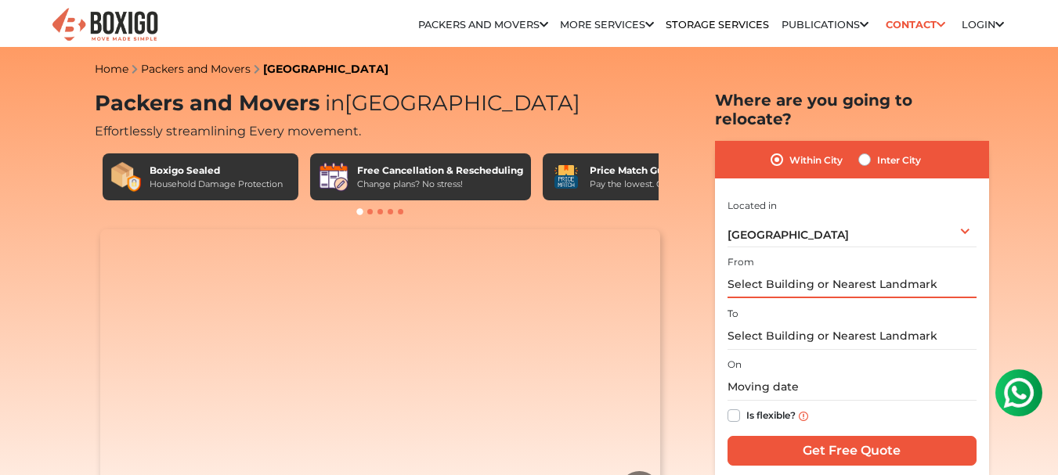
click at [834, 271] on input "text" at bounding box center [851, 284] width 249 height 27
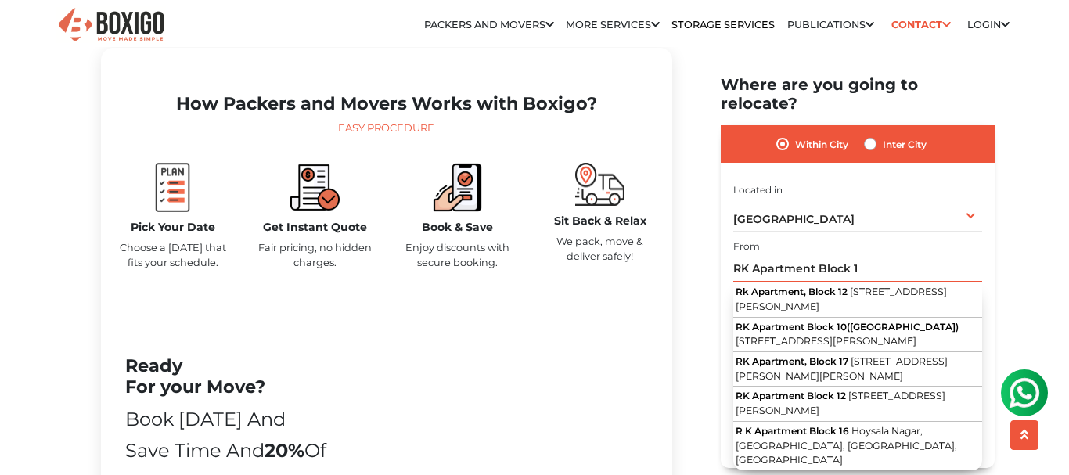
scroll to position [705, 0]
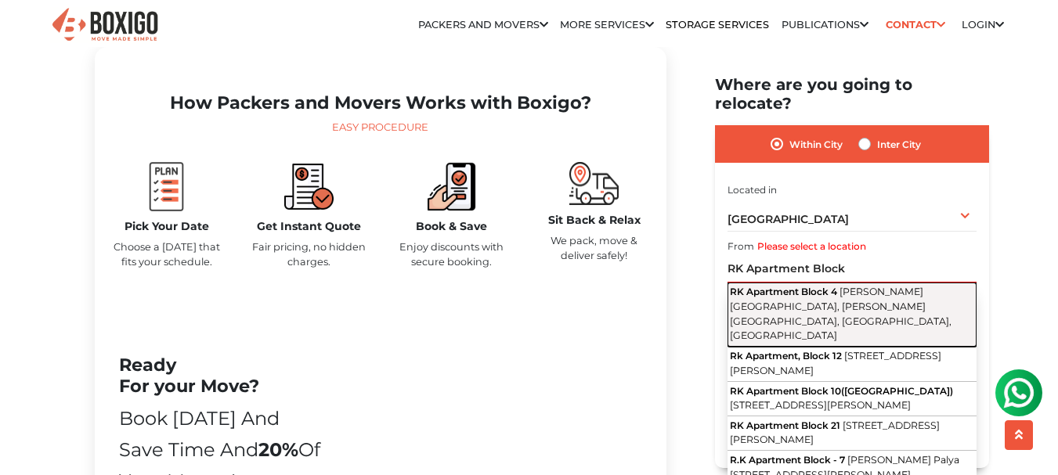
click at [843, 296] on button "RK Apartment [STREET_ADDRESS][PERSON_NAME][PERSON_NAME]" at bounding box center [851, 315] width 249 height 64
type input "RK Apartment [STREET_ADDRESS][PERSON_NAME][PERSON_NAME]"
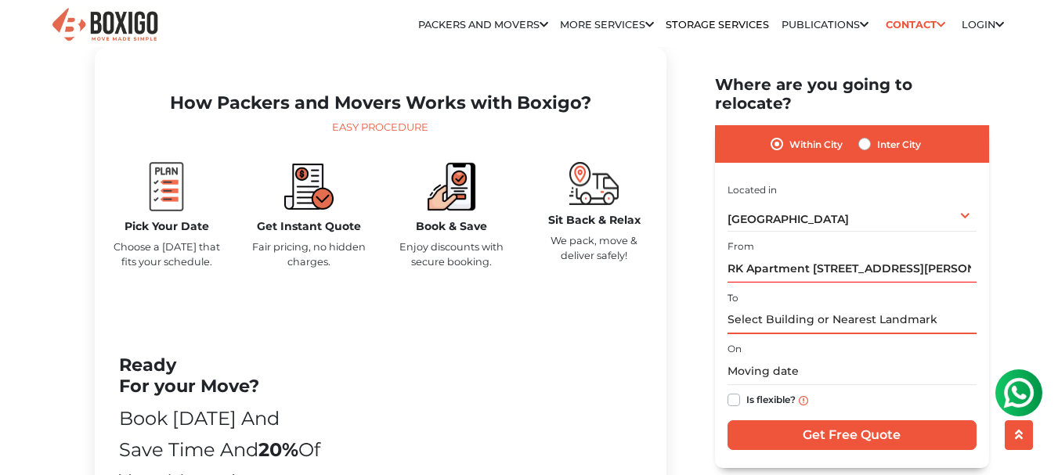
click at [759, 306] on input "text" at bounding box center [851, 319] width 249 height 27
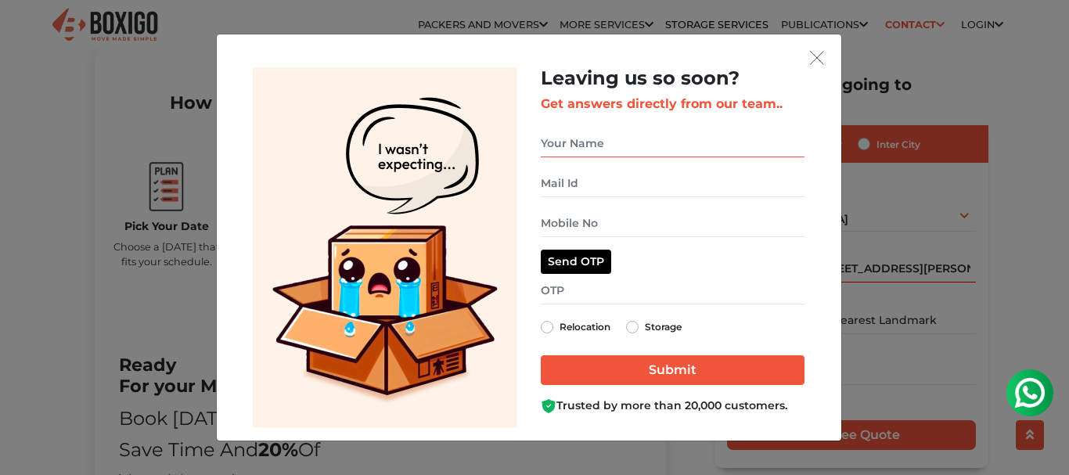
click at [588, 144] on input "get free quote dialog" at bounding box center [673, 143] width 264 height 27
type input "Globert"
type input "[EMAIL_ADDRESS][DOMAIN_NAME]"
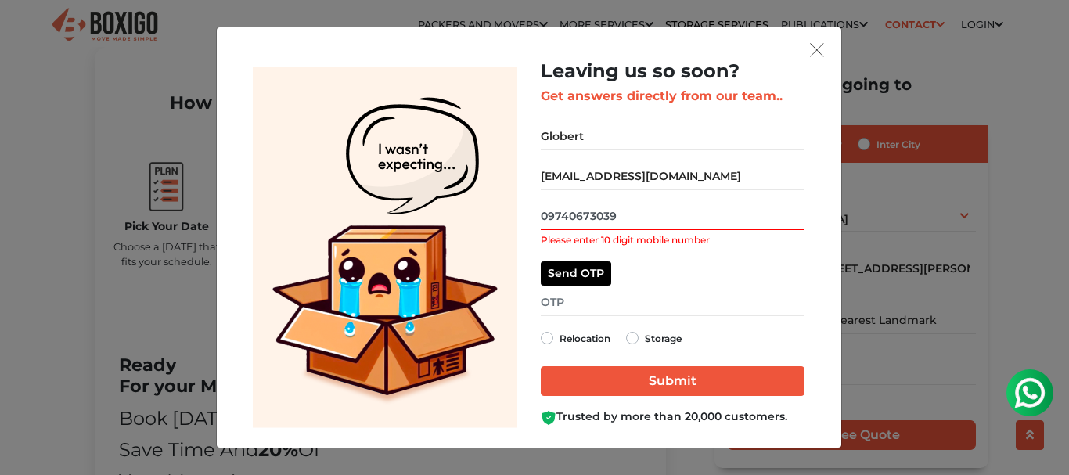
click at [546, 209] on input "09740673039" at bounding box center [673, 216] width 264 height 27
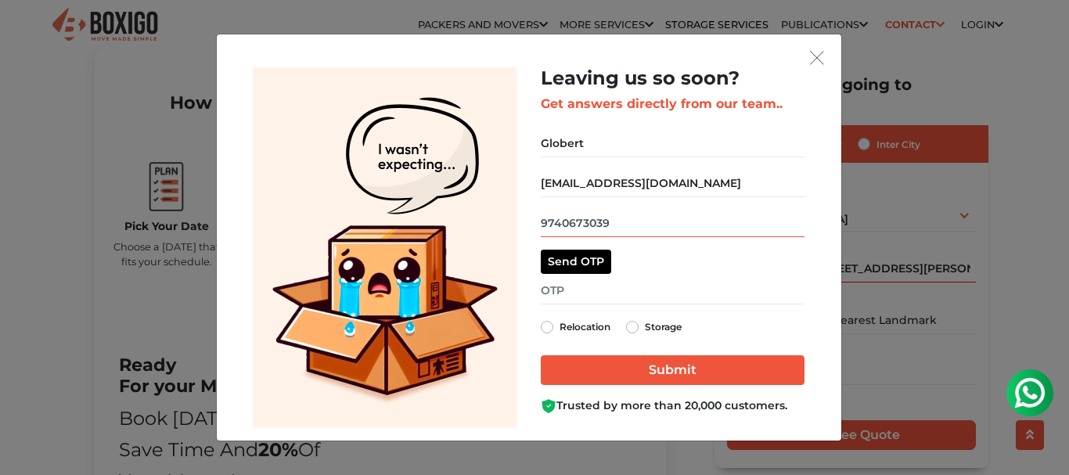
type input "9740673039"
click at [574, 297] on input "get free quote dialog" at bounding box center [673, 290] width 264 height 27
click at [560, 329] on label "Relocation" at bounding box center [585, 327] width 51 height 19
click at [545, 329] on input "Relocation" at bounding box center [547, 326] width 13 height 16
radio input "true"
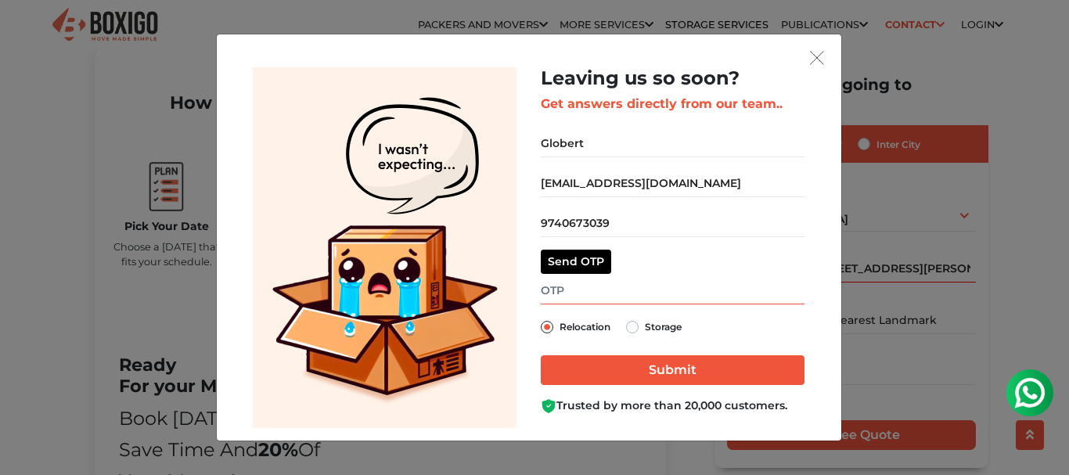
click at [592, 296] on input "get free quote dialog" at bounding box center [673, 290] width 264 height 27
click at [578, 269] on button "Send OTP" at bounding box center [576, 262] width 70 height 24
click at [567, 295] on input "get free quote dialog" at bounding box center [673, 290] width 264 height 27
type input "5852"
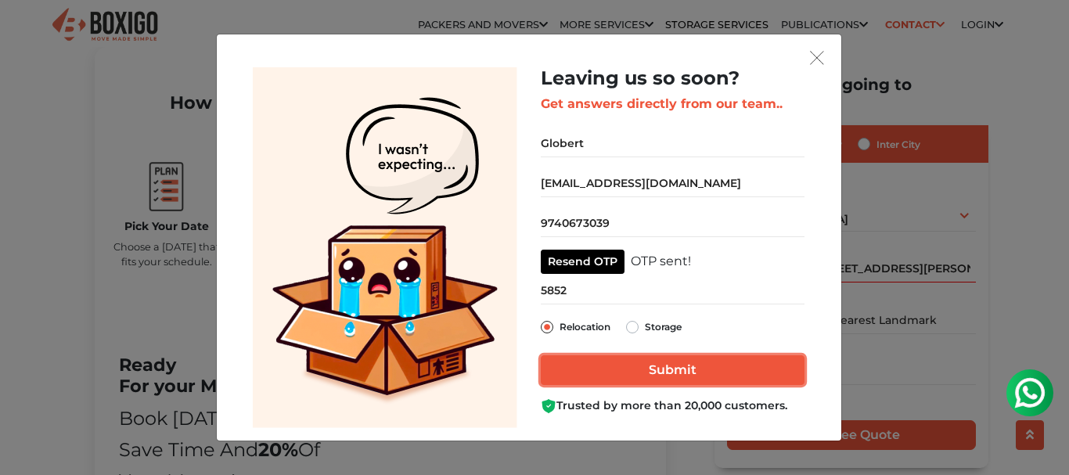
click at [625, 369] on input "Submit" at bounding box center [673, 370] width 264 height 30
